Goal: Check status

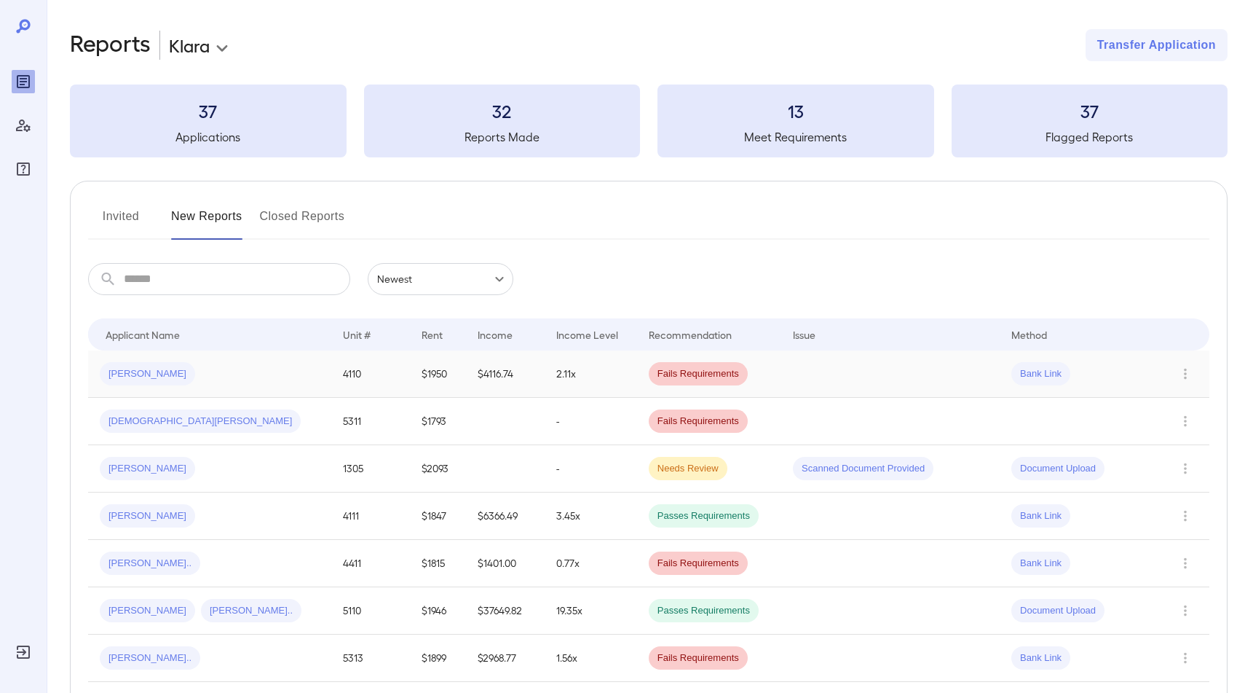
scroll to position [162, 0]
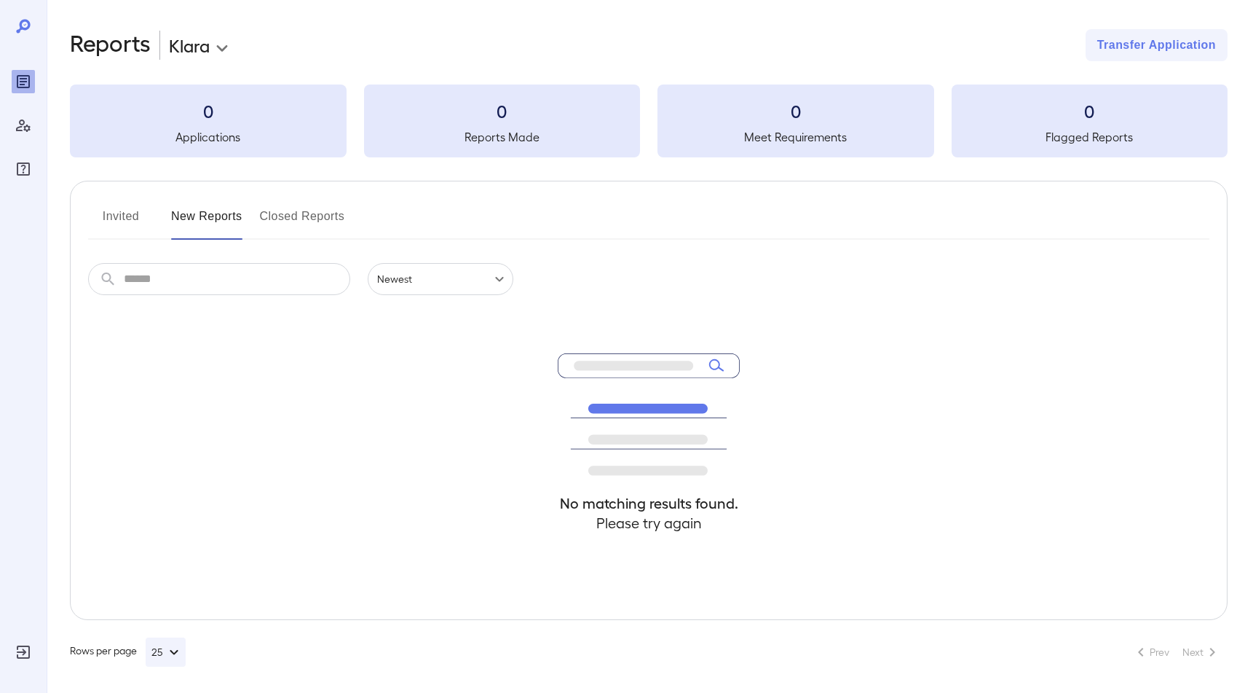
scroll to position [3, 0]
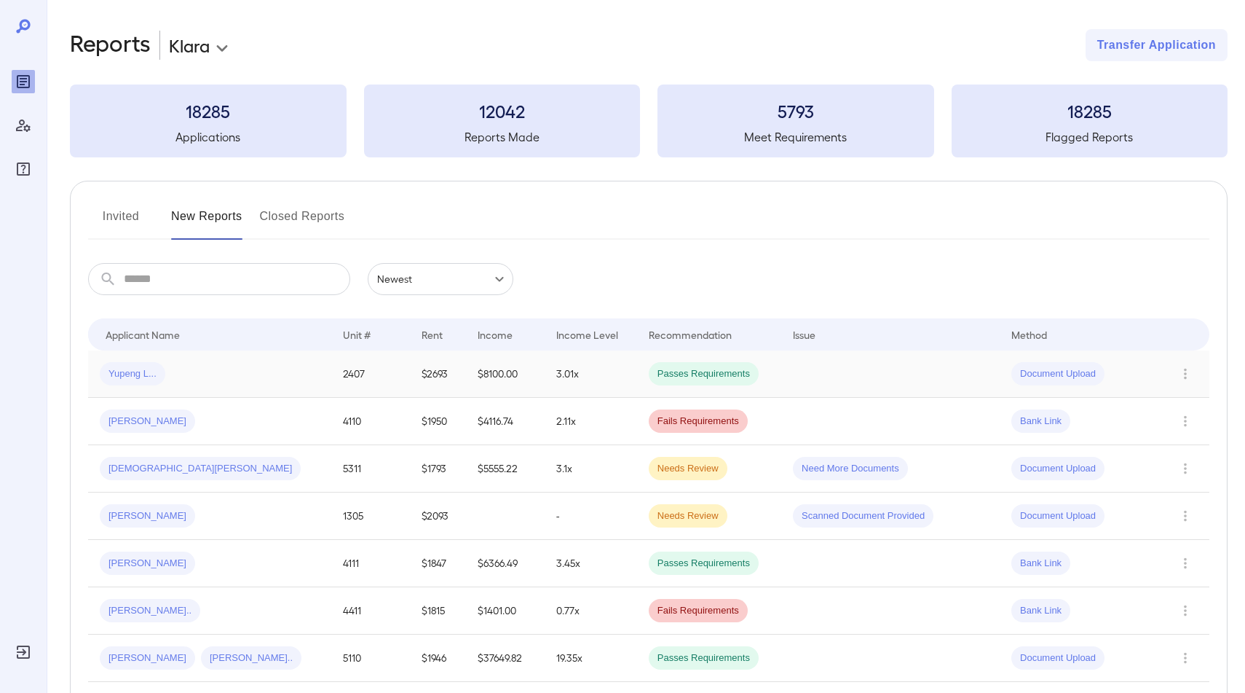
click at [245, 371] on div "Yupeng L..." at bounding box center [210, 373] width 220 height 23
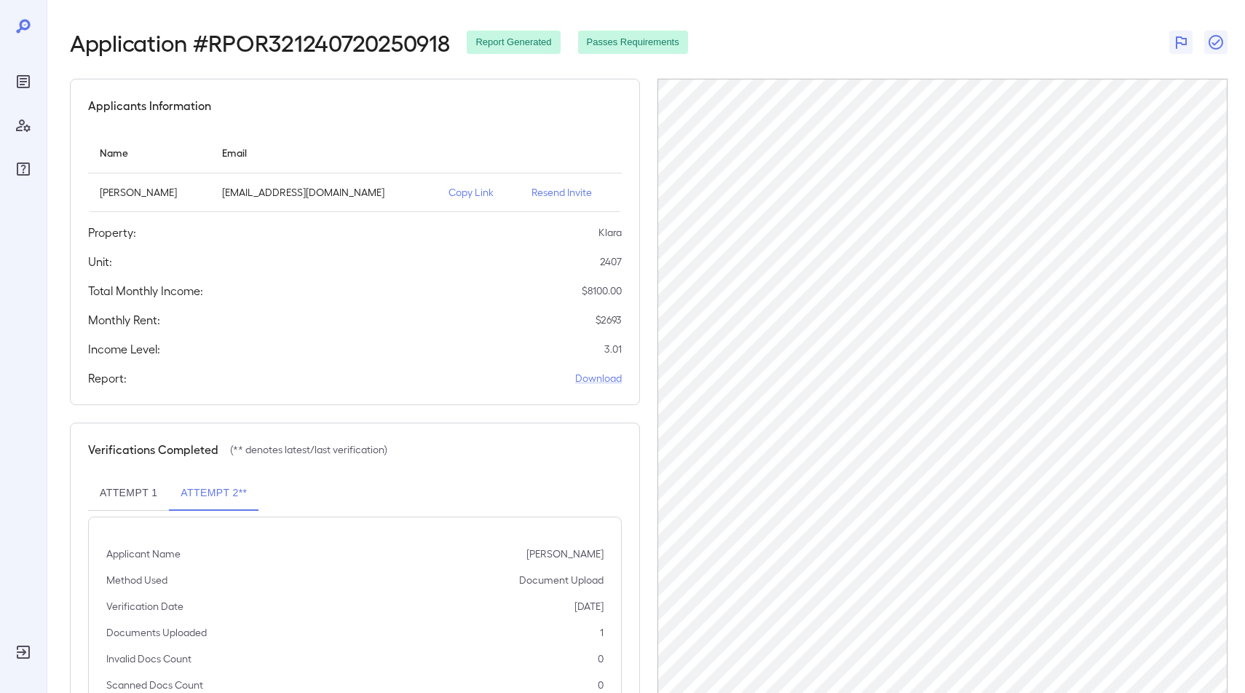
scroll to position [117, 0]
